Goal: Navigation & Orientation: Find specific page/section

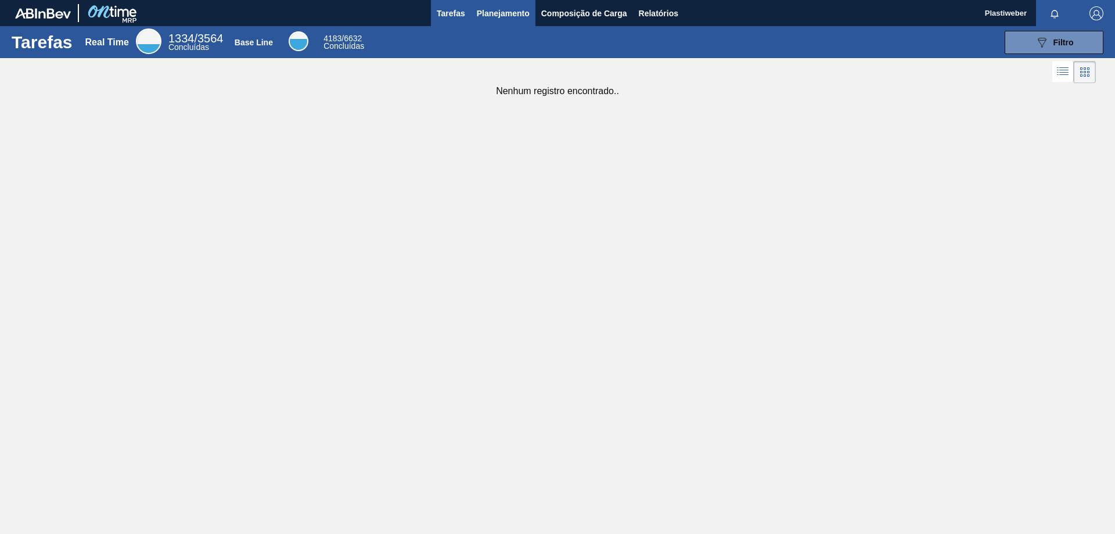
click at [508, 17] on span "Planejamento" at bounding box center [503, 13] width 53 height 14
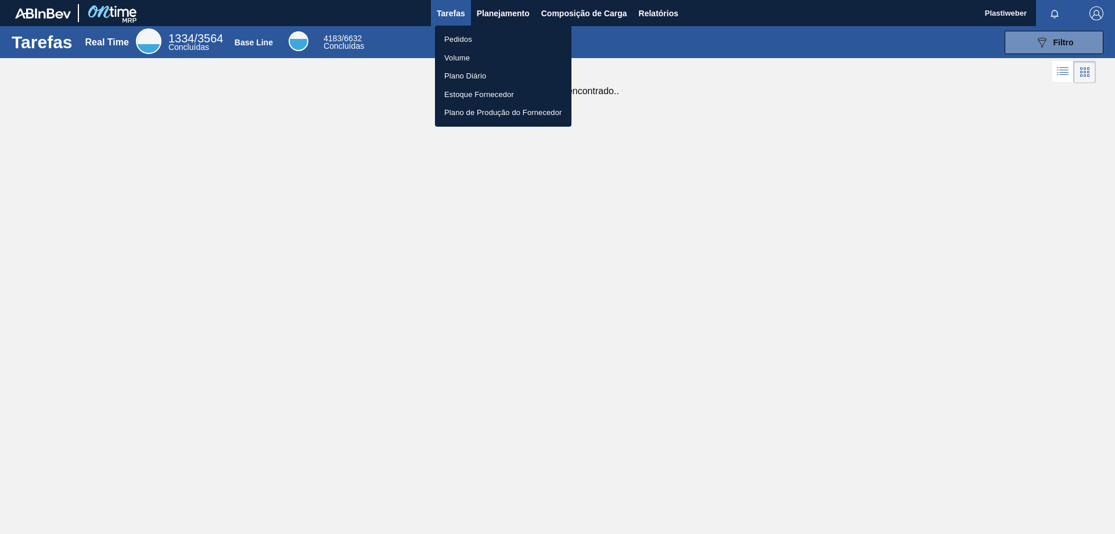
click at [448, 37] on li "Pedidos" at bounding box center [503, 39] width 136 height 19
